Goal: Task Accomplishment & Management: Complete application form

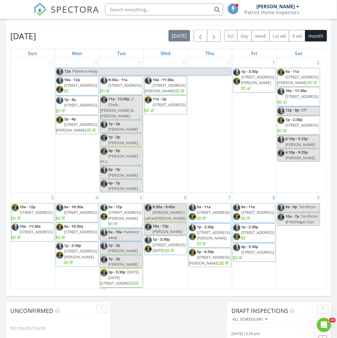
scroll to position [548, 349]
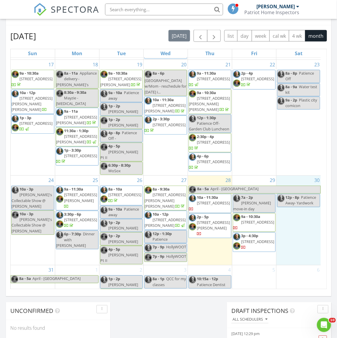
click at [296, 192] on div "30 12p - 8p Patience Away- Yardwork" at bounding box center [299, 220] width 44 height 89
click at [297, 167] on link "Inspection" at bounding box center [299, 167] width 30 height 9
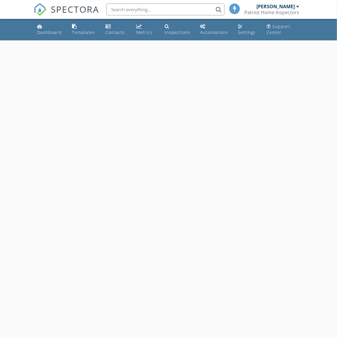
select select "7"
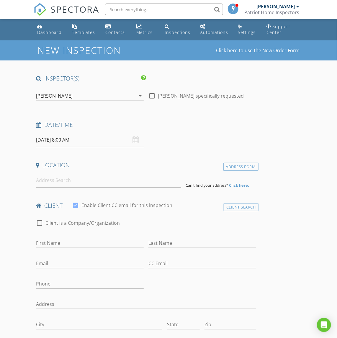
click at [94, 142] on input "08/30/2025 8:00 AM" at bounding box center [90, 140] width 108 height 14
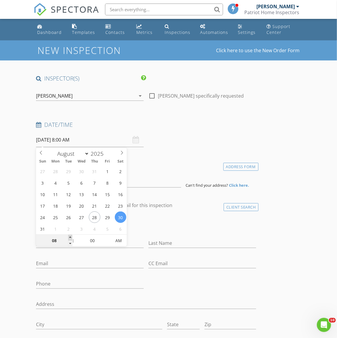
type input "09"
type input "08/30/2025 9:00 AM"
click at [69, 238] on span at bounding box center [70, 238] width 4 height 6
type input "10"
type input "[DATE] 10:00 AM"
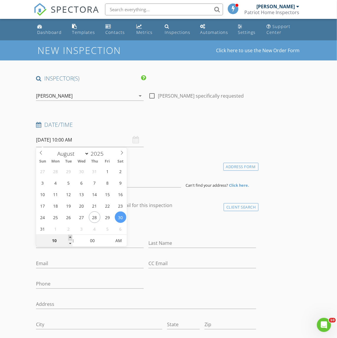
click at [69, 238] on span at bounding box center [70, 238] width 4 height 6
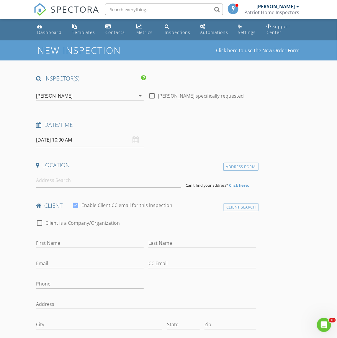
click at [55, 184] on input at bounding box center [108, 180] width 145 height 14
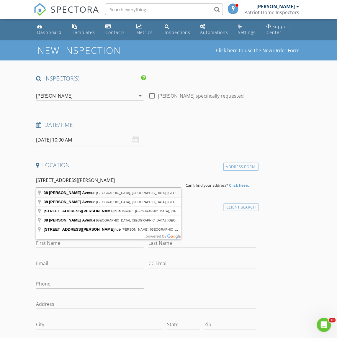
type input "38 Carey Avenue, Watertown, MA, USA"
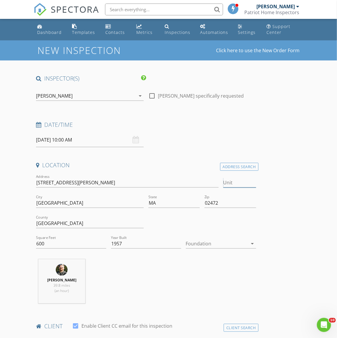
click at [228, 181] on input "Unit" at bounding box center [239, 183] width 33 height 10
type input "5"
type input "600"
type input "1957"
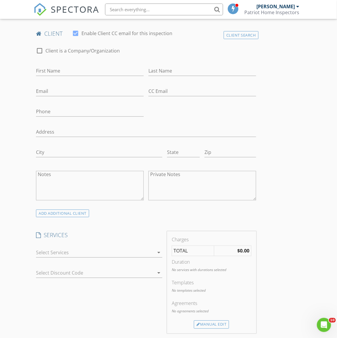
scroll to position [295, 0]
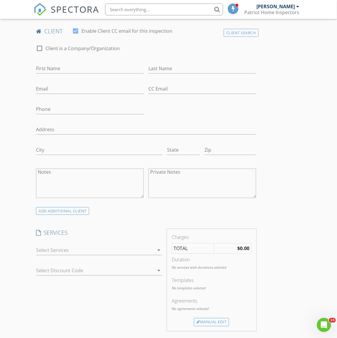
click at [61, 252] on div at bounding box center [95, 250] width 118 height 9
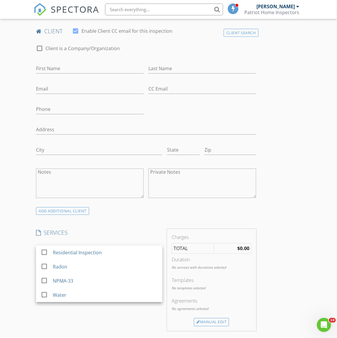
click at [61, 252] on div "Residential Inspection" at bounding box center [77, 252] width 49 height 7
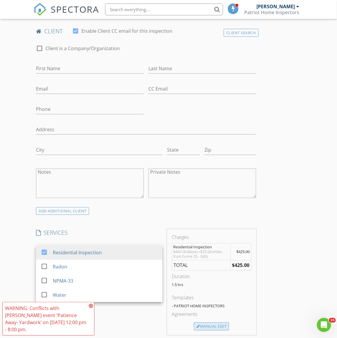
click at [208, 329] on div "Manual Edit" at bounding box center [211, 327] width 35 height 8
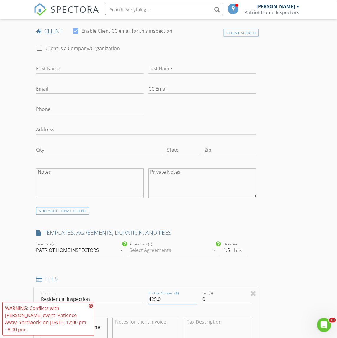
drag, startPoint x: 170, startPoint y: 300, endPoint x: 132, endPoint y: 301, distance: 38.4
click at [142, 301] on div "Line Item Residential Inspection Pretax Amount ($) 425.0 Tax ($) 0 $400.00 (Bas…" at bounding box center [146, 323] width 225 height 71
type input "475.00"
click at [18, 215] on div "New Inspection Click here to use the New Order Form INSPECTOR(S) check_box Davi…" at bounding box center [168, 313] width 337 height 1136
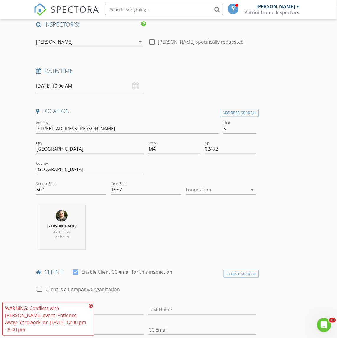
scroll to position [74, 0]
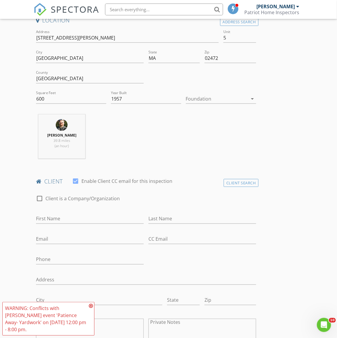
scroll to position [148, 0]
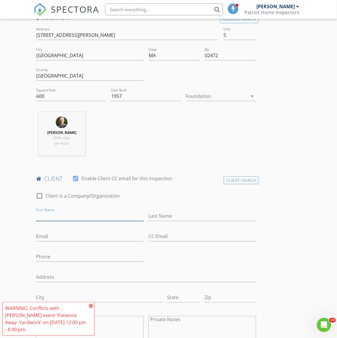
click at [52, 218] on input "First Name" at bounding box center [90, 217] width 108 height 10
type input "Michael"
click at [152, 217] on input "Last Name" at bounding box center [202, 217] width 108 height 10
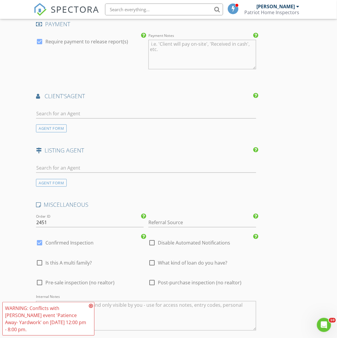
scroll to position [738, 0]
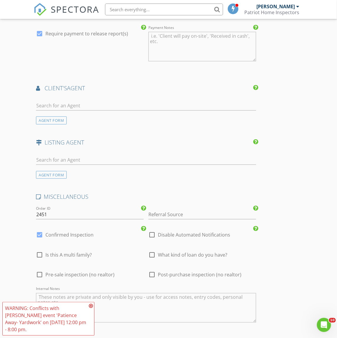
type input "Dewire"
click at [80, 105] on input "text" at bounding box center [146, 106] width 220 height 10
type input "diduca"
click at [88, 119] on li "Andrew Diduca RE/MAX" at bounding box center [145, 119] width 219 height 17
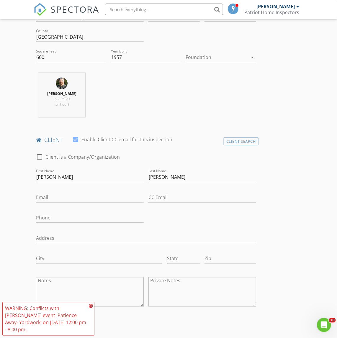
scroll to position [185, 0]
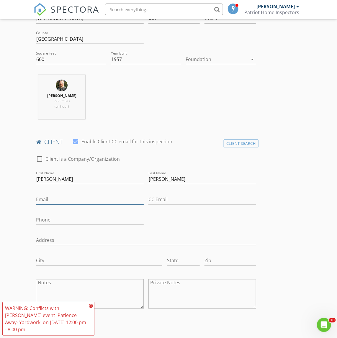
click at [66, 199] on input "Email" at bounding box center [90, 200] width 108 height 10
type input "dewiremd@gmail.com"
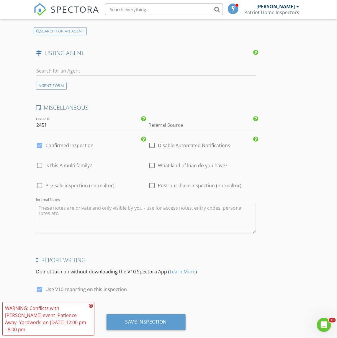
scroll to position [1014, 0]
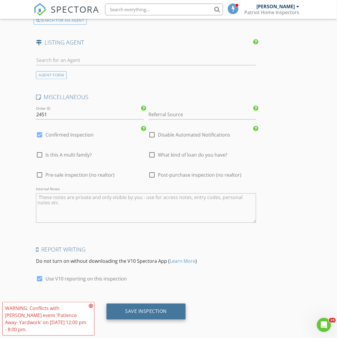
click at [138, 313] on div "Save Inspection" at bounding box center [146, 311] width 42 height 6
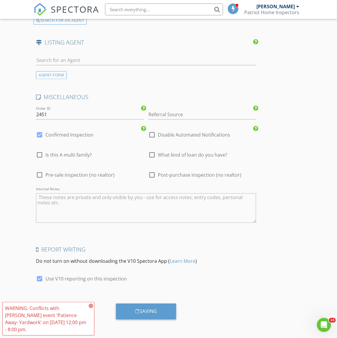
click at [92, 305] on icon at bounding box center [91, 306] width 4 height 5
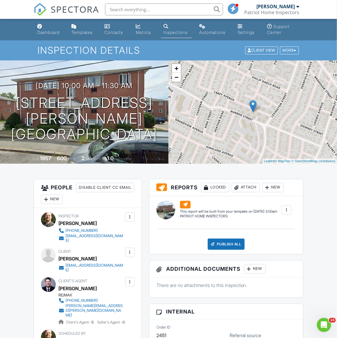
drag, startPoint x: 95, startPoint y: 254, endPoint x: 60, endPoint y: 257, distance: 35.5
click at [60, 257] on div "[PERSON_NAME]" at bounding box center [93, 258] width 70 height 9
drag, startPoint x: 107, startPoint y: 262, endPoint x: 66, endPoint y: 263, distance: 40.2
click at [66, 263] on div "[EMAIL_ADDRESS][DOMAIN_NAME]" at bounding box center [93, 267] width 70 height 9
click at [83, 120] on h1 "38 Carey Ave 5 Watertown, MA 02472" at bounding box center [84, 118] width 150 height 47
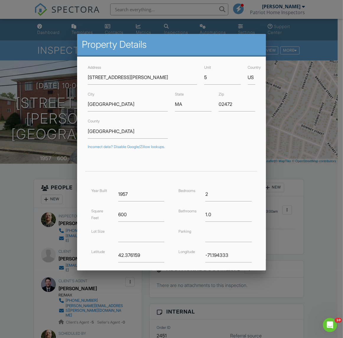
click at [18, 237] on div at bounding box center [171, 181] width 343 height 423
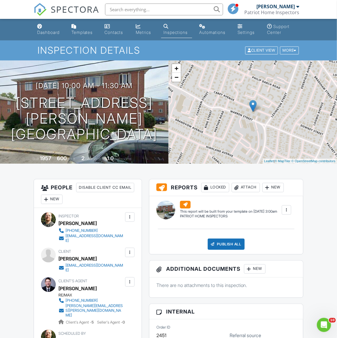
drag, startPoint x: 96, startPoint y: 252, endPoint x: 60, endPoint y: 255, distance: 36.4
click at [60, 255] on div "Michael Dewire" at bounding box center [93, 258] width 70 height 9
drag, startPoint x: 20, startPoint y: 187, endPoint x: 27, endPoint y: 173, distance: 16.4
click at [48, 30] on div "Dashboard" at bounding box center [48, 32] width 22 height 5
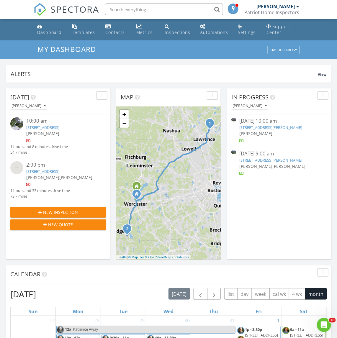
click at [58, 129] on link "12 Newburg St 12, Haverhill, MA 01832" at bounding box center [42, 127] width 33 height 5
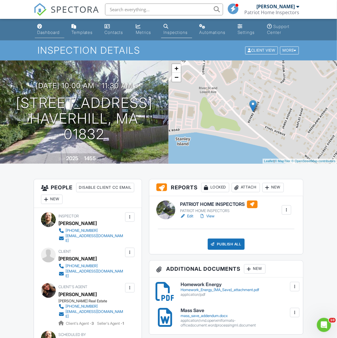
click at [46, 30] on link "Dashboard" at bounding box center [49, 29] width 29 height 17
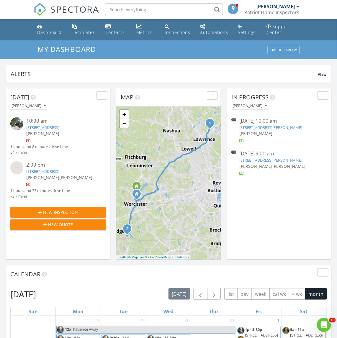
click at [49, 175] on span "[PERSON_NAME]" at bounding box center [42, 178] width 33 height 6
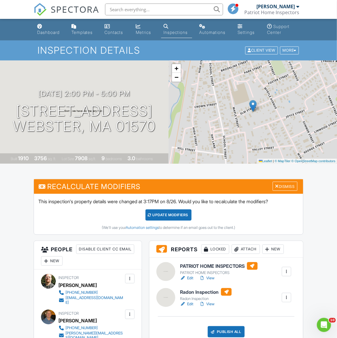
drag, startPoint x: 7, startPoint y: 205, endPoint x: 15, endPoint y: 198, distance: 10.6
click at [55, 34] on div "Dashboard" at bounding box center [48, 32] width 22 height 5
